Goal: Transaction & Acquisition: Subscribe to service/newsletter

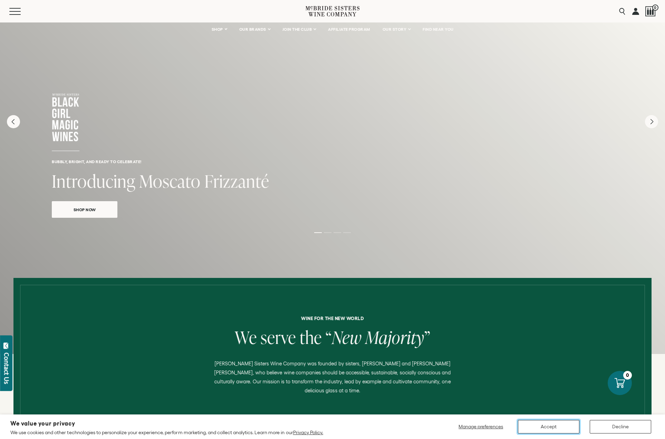
click at [552, 428] on button "Accept" at bounding box center [548, 426] width 61 height 13
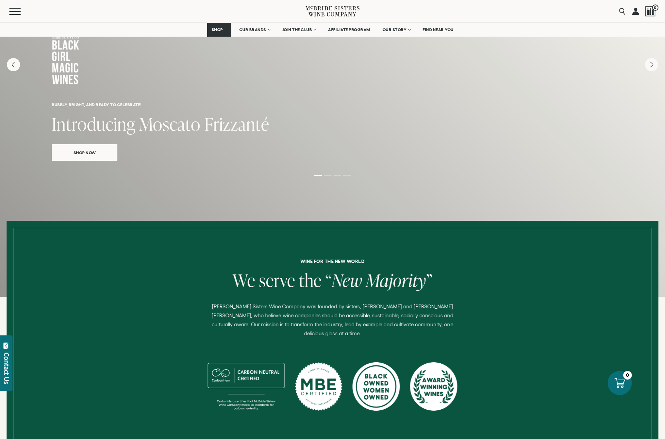
scroll to position [69, 0]
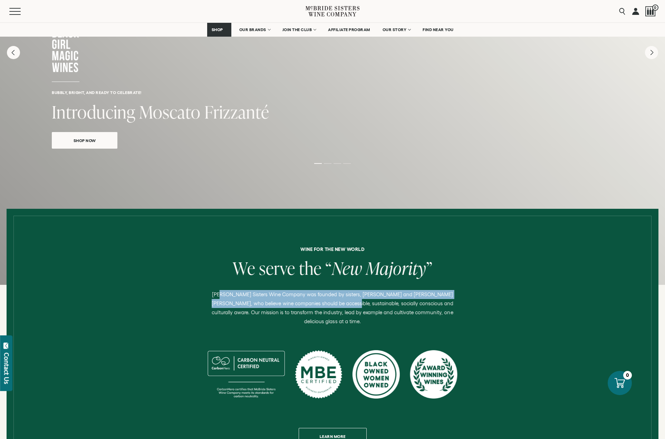
drag, startPoint x: 217, startPoint y: 291, endPoint x: 316, endPoint y: 304, distance: 99.3
click at [316, 304] on p "[PERSON_NAME] Sisters Wine Company was founded by sisters, [PERSON_NAME] and [P…" at bounding box center [332, 308] width 254 height 36
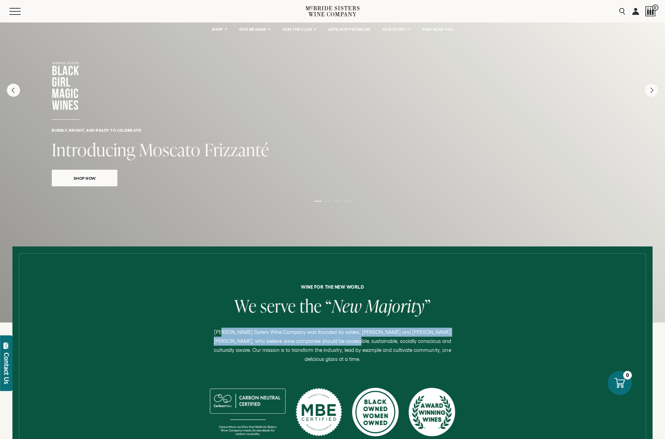
scroll to position [0, 0]
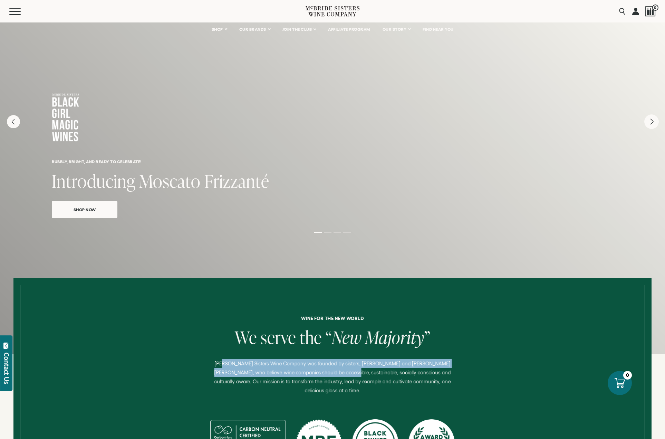
click at [653, 123] on icon "Next" at bounding box center [651, 121] width 15 height 15
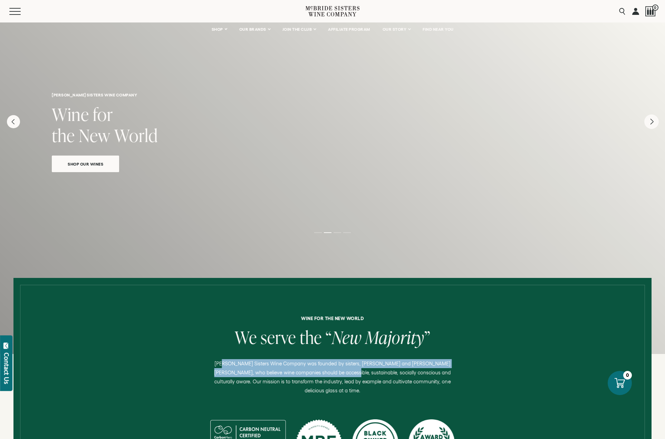
click at [653, 123] on icon "Next" at bounding box center [651, 121] width 15 height 15
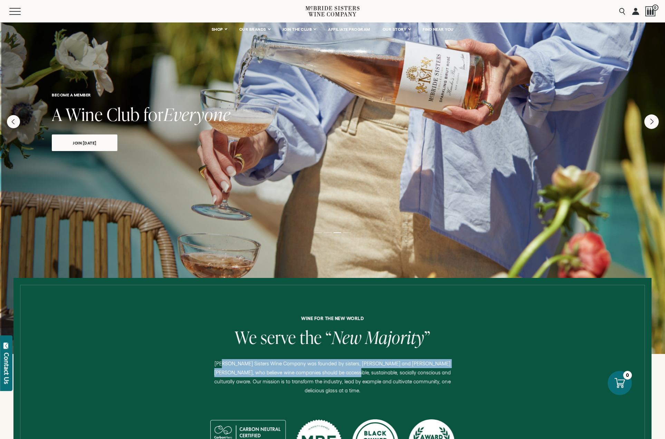
click at [653, 123] on icon "Next" at bounding box center [651, 121] width 15 height 15
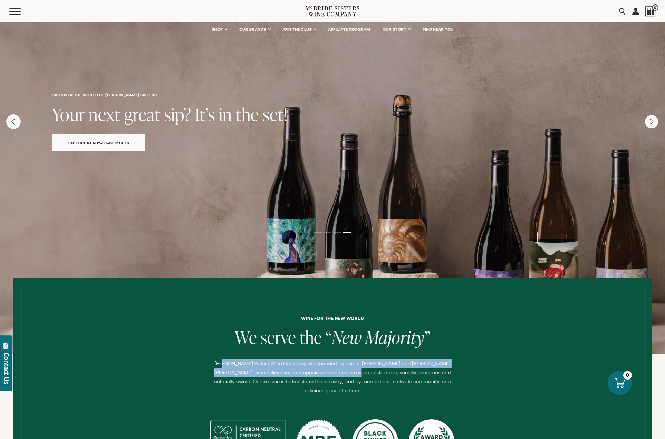
click at [18, 125] on icon "Previous" at bounding box center [13, 121] width 15 height 15
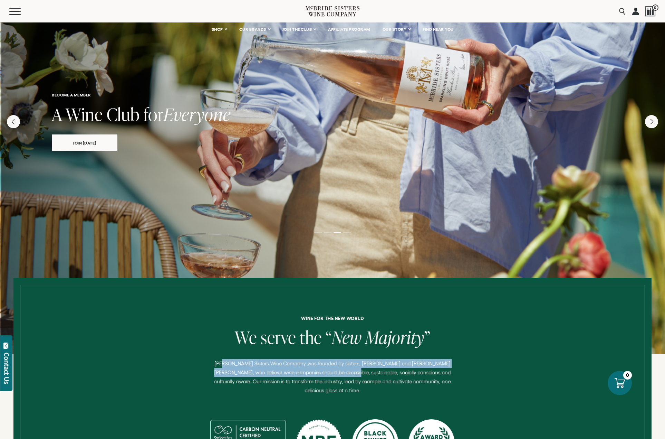
click at [99, 145] on link "join [DATE]" at bounding box center [85, 142] width 66 height 17
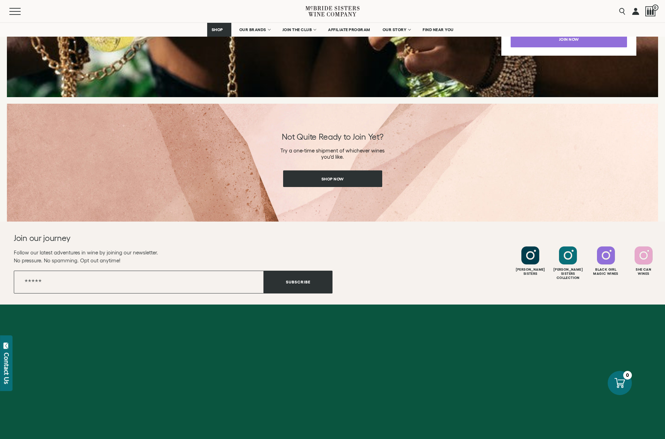
scroll to position [1032, 0]
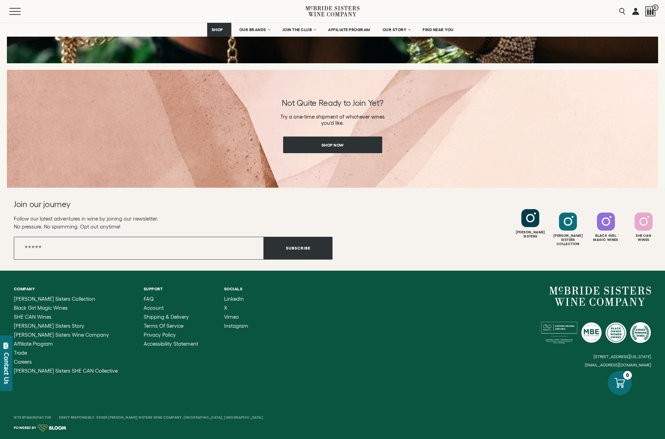
click at [530, 224] on div at bounding box center [530, 218] width 18 height 18
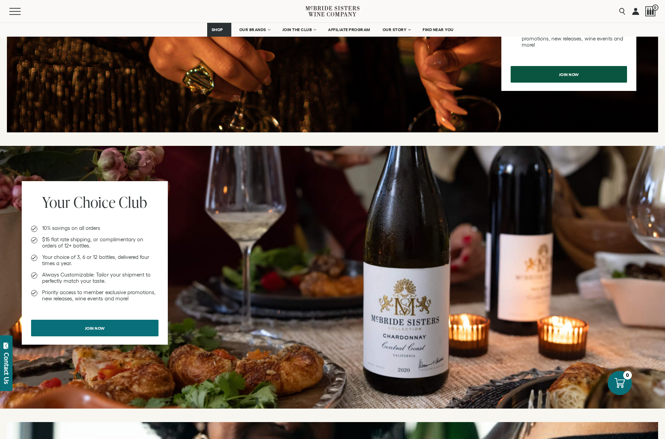
scroll to position [0, 0]
